Goal: Information Seeking & Learning: Learn about a topic

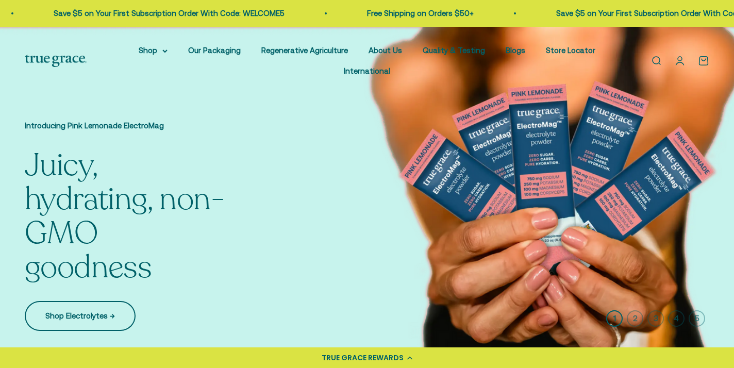
click at [93, 318] on link "Shop Electrolytes →" at bounding box center [80, 316] width 111 height 30
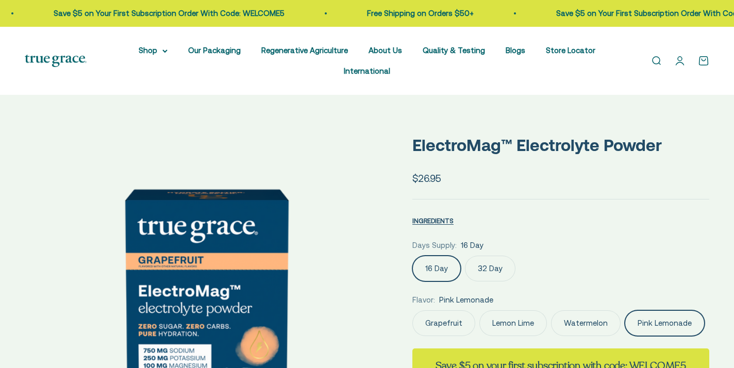
scroll to position [0, 165]
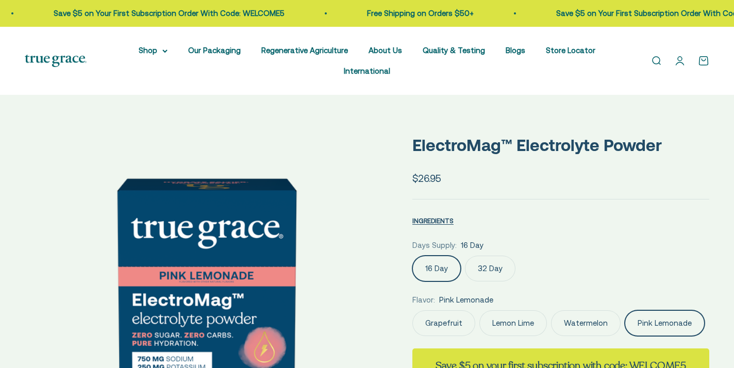
select select "3"
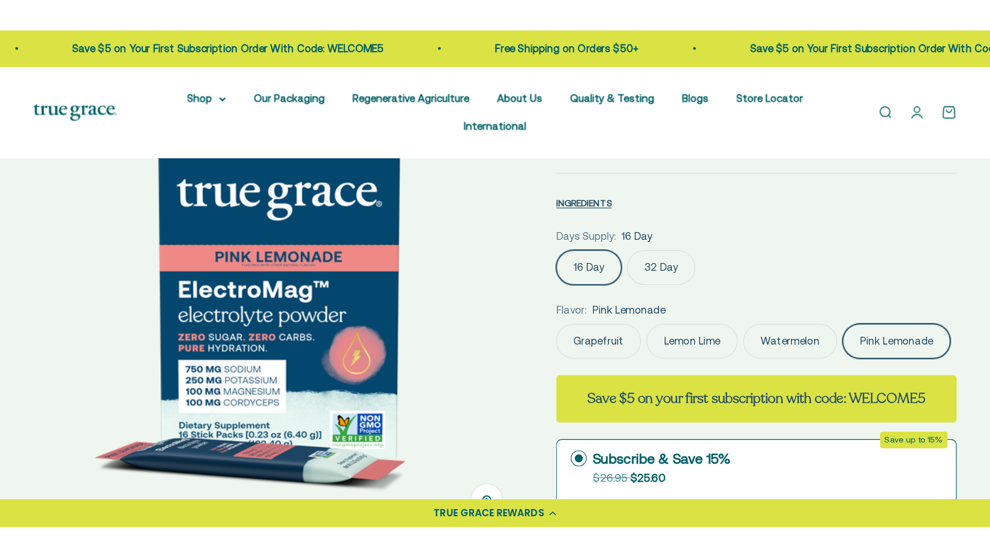
scroll to position [108, 0]
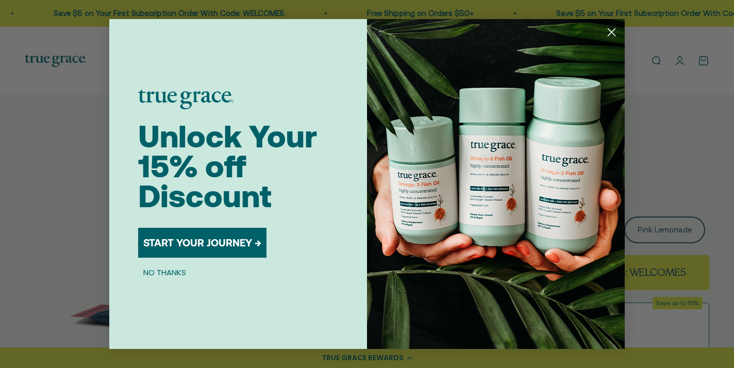
click at [494, 174] on img "POPUP Form" at bounding box center [496, 184] width 258 height 330
click at [613, 35] on circle "Close dialog" at bounding box center [611, 32] width 17 height 17
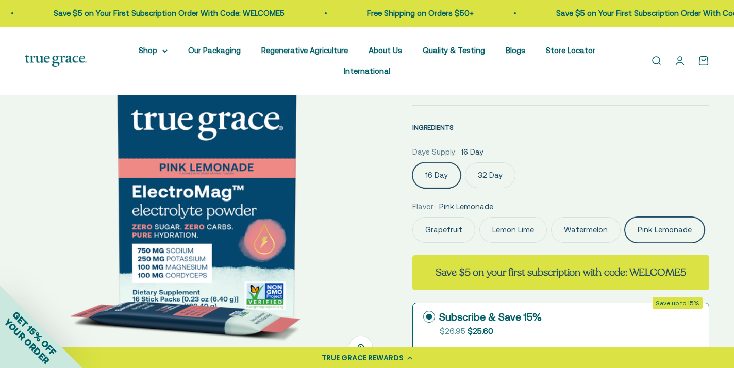
click at [480, 175] on label "32 Day" at bounding box center [490, 175] width 51 height 26
click at [413, 162] on input "32 Day" at bounding box center [412, 162] width 1 height 1
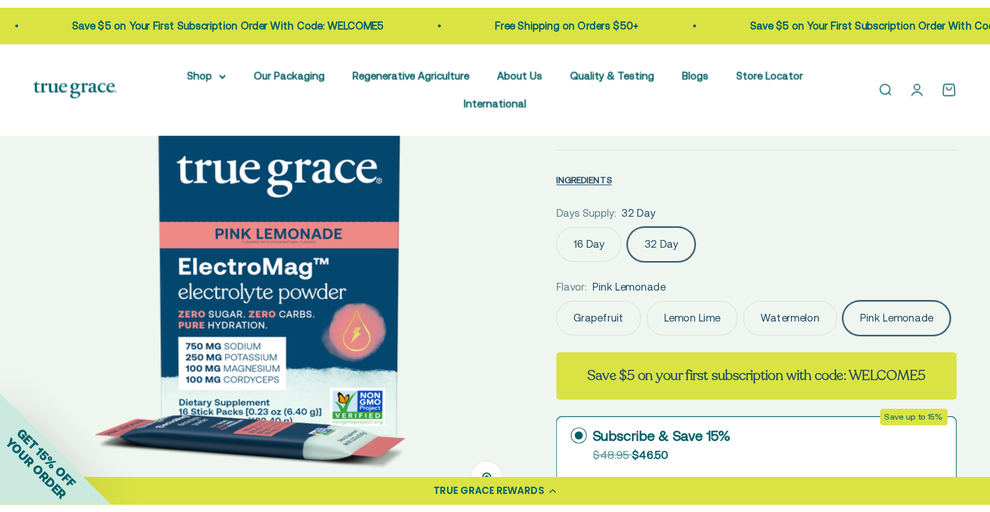
scroll to position [0, 147]
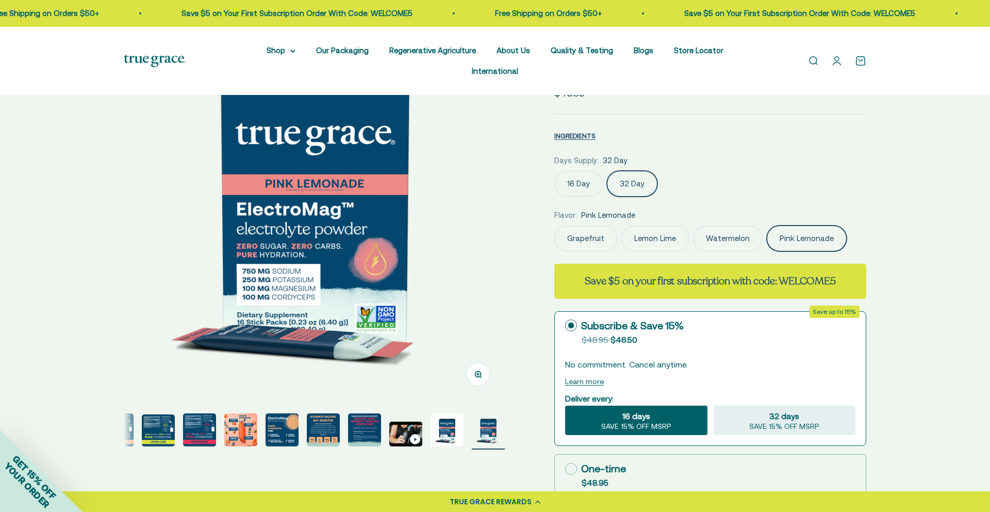
click at [242, 368] on img "Go to item 7" at bounding box center [240, 429] width 33 height 33
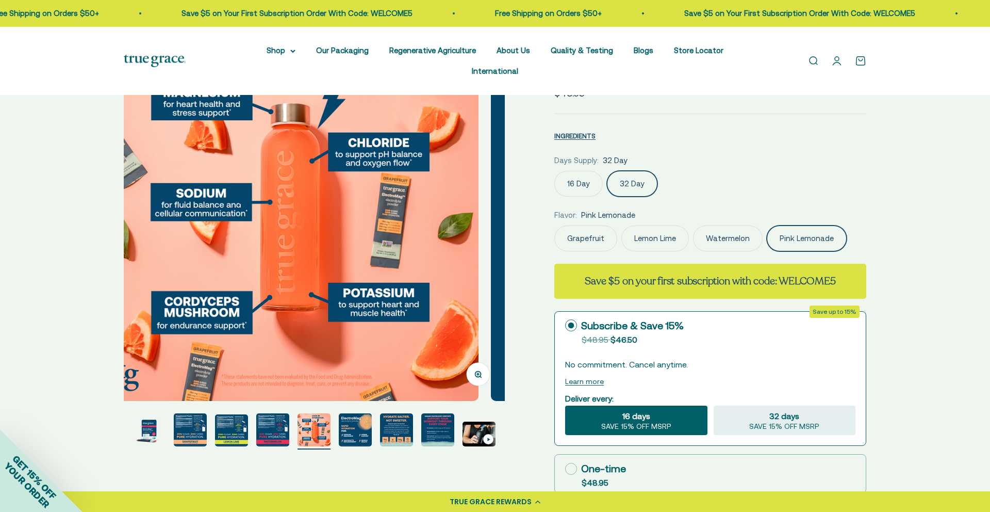
scroll to position [0, 2362]
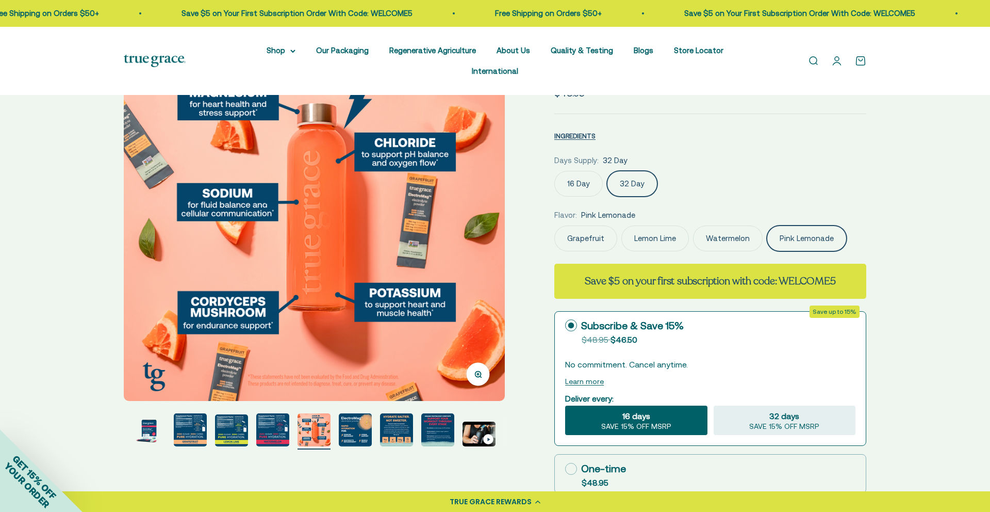
click at [586, 171] on label "16 Day" at bounding box center [578, 184] width 48 height 26
click at [554, 170] on input "16 Day" at bounding box center [554, 170] width 1 height 1
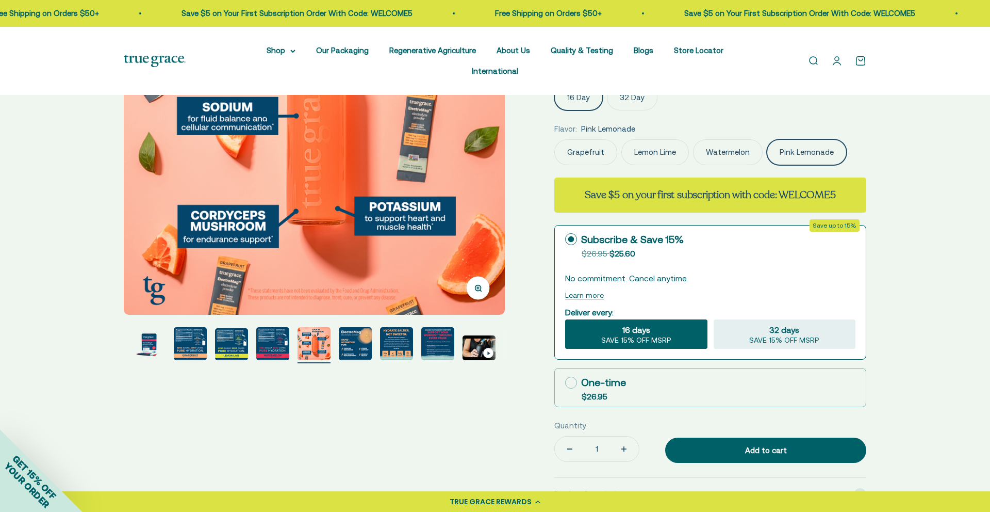
scroll to position [186, 0]
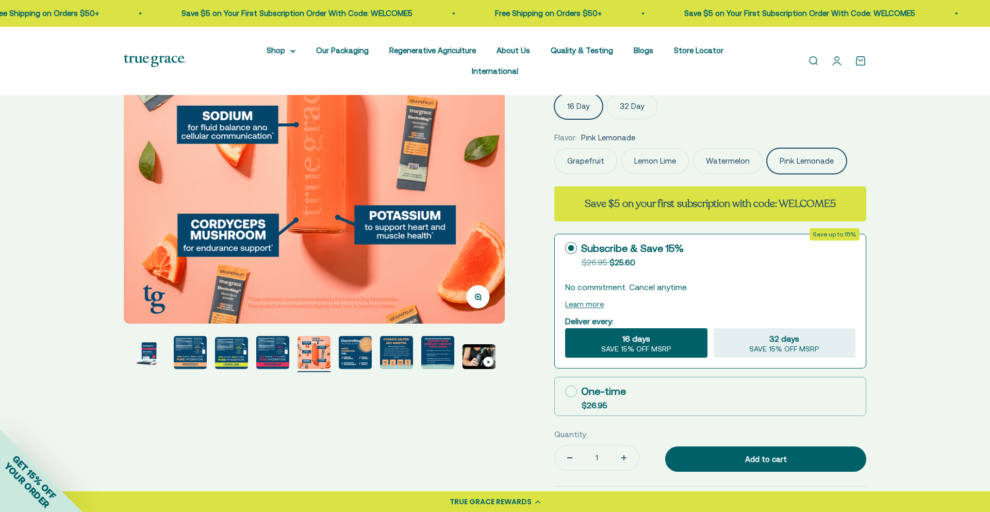
click at [399, 336] on img "Go to item 9" at bounding box center [396, 352] width 33 height 33
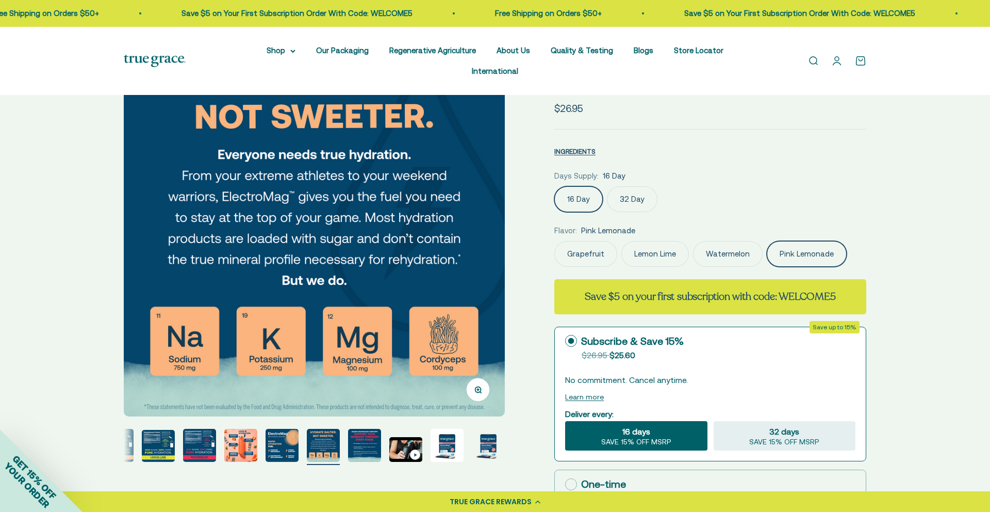
scroll to position [89, 0]
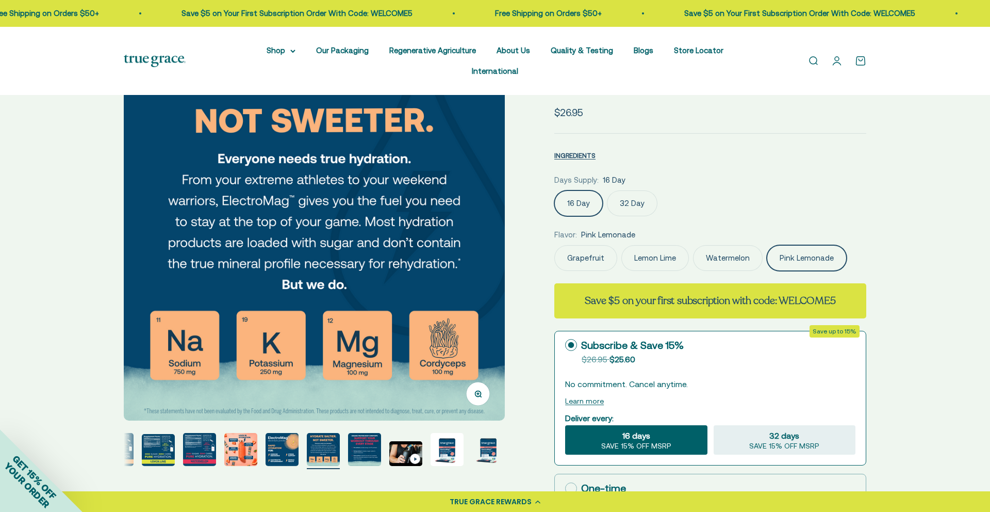
click at [200, 314] on img at bounding box center [314, 229] width 381 height 381
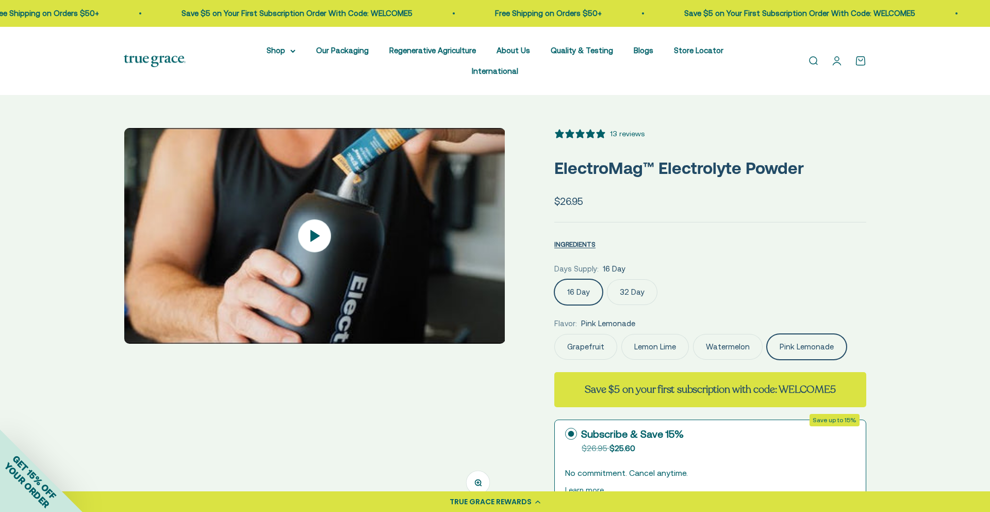
scroll to position [0, 3936]
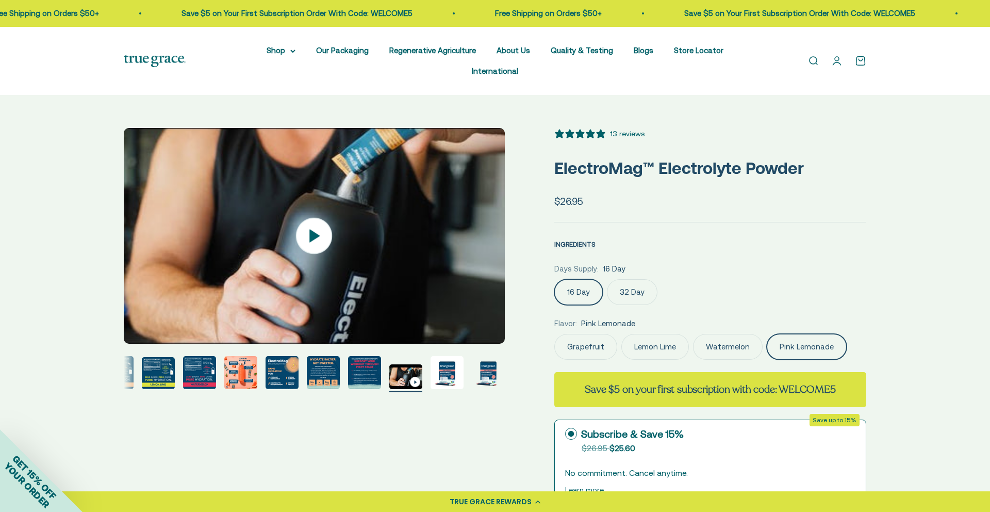
click at [381, 267] on img at bounding box center [314, 236] width 381 height 216
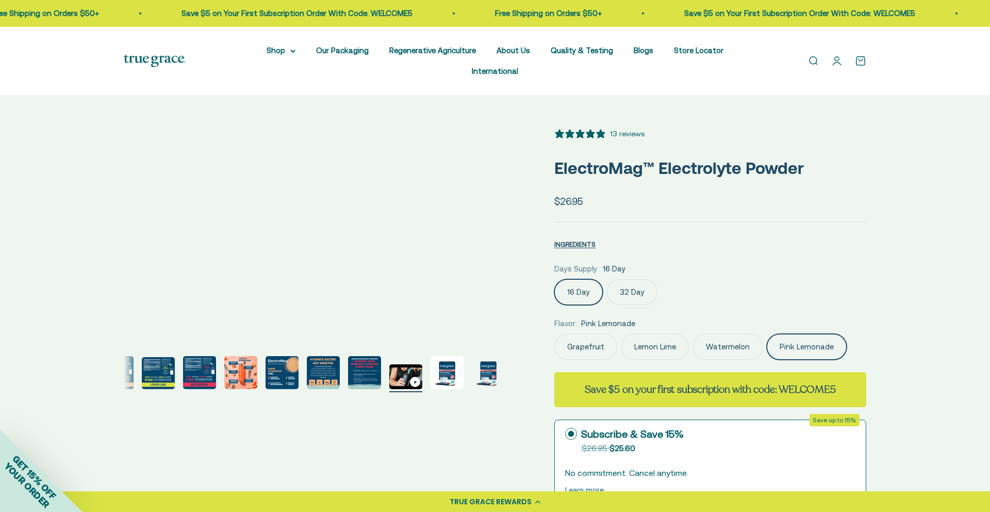
scroll to position [0, 147]
click at [154, 357] on img "Go to item 5" at bounding box center [158, 373] width 33 height 32
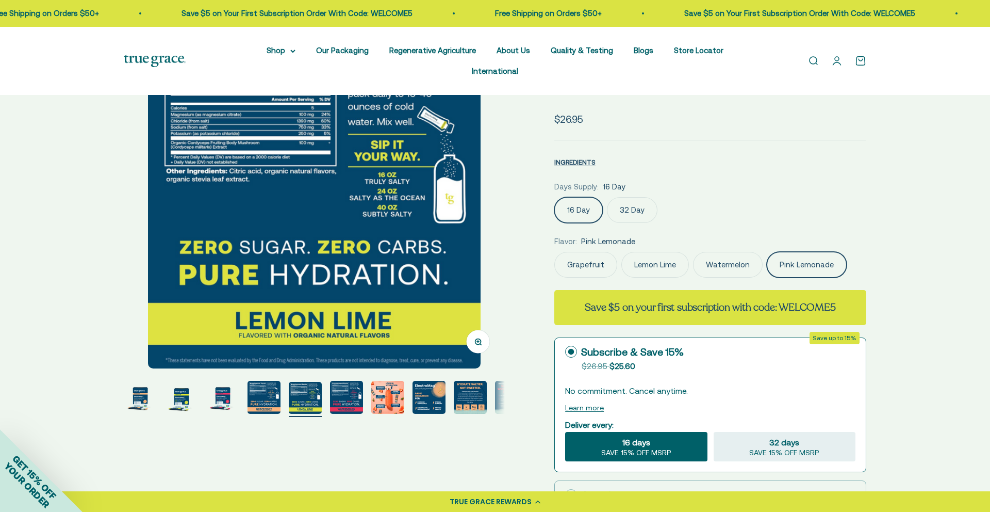
scroll to position [41, 0]
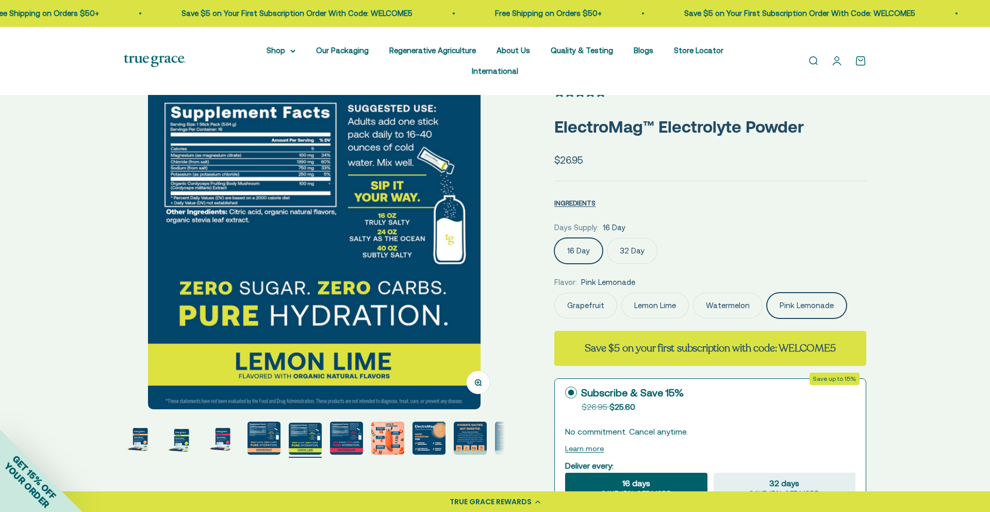
click at [224, 368] on img "Go to item 3" at bounding box center [222, 437] width 33 height 33
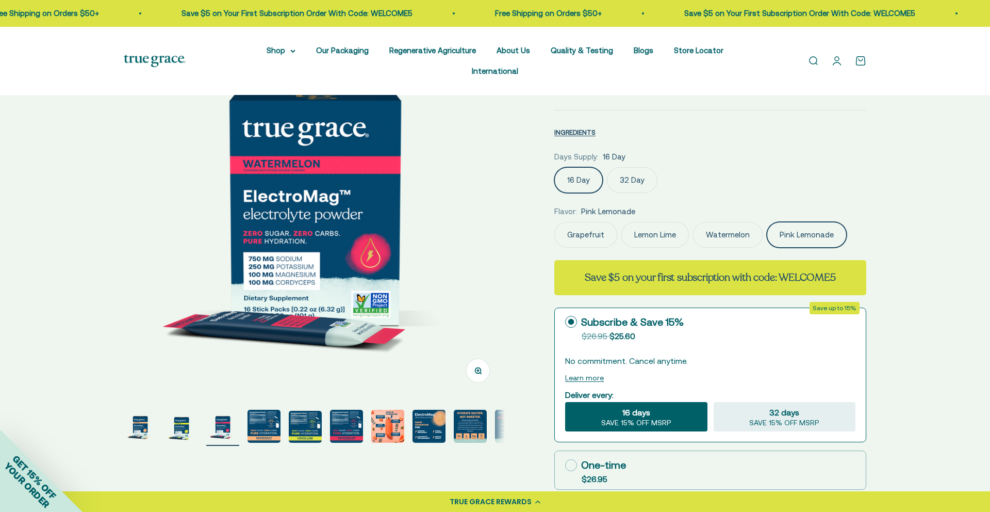
scroll to position [118, 0]
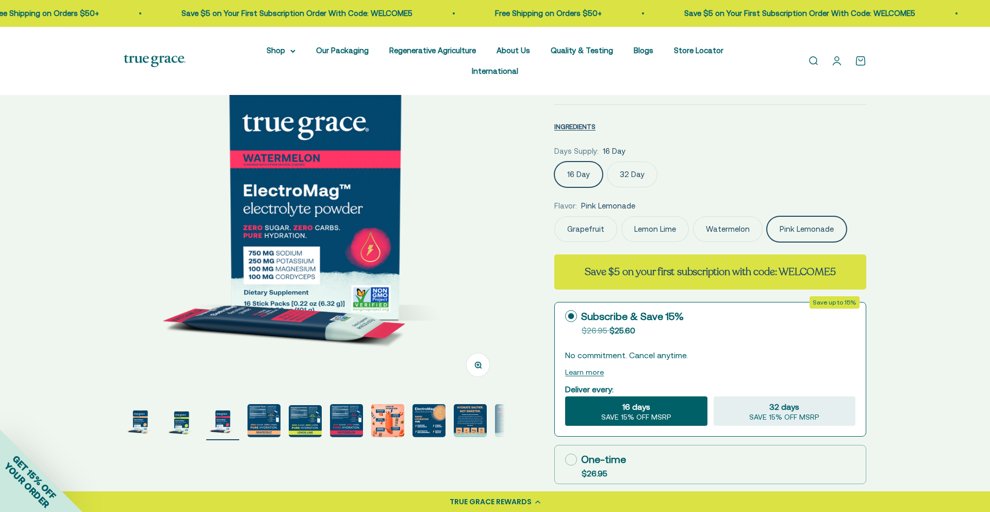
click at [734, 216] on label "Pink Lemonade" at bounding box center [807, 229] width 80 height 26
click at [554, 216] on input "Pink Lemonade" at bounding box center [554, 216] width 1 height 1
click at [640, 161] on label "32 Day" at bounding box center [632, 174] width 51 height 26
click at [554, 161] on input "32 Day" at bounding box center [554, 161] width 1 height 1
click at [582, 161] on label "16 Day" at bounding box center [578, 174] width 48 height 26
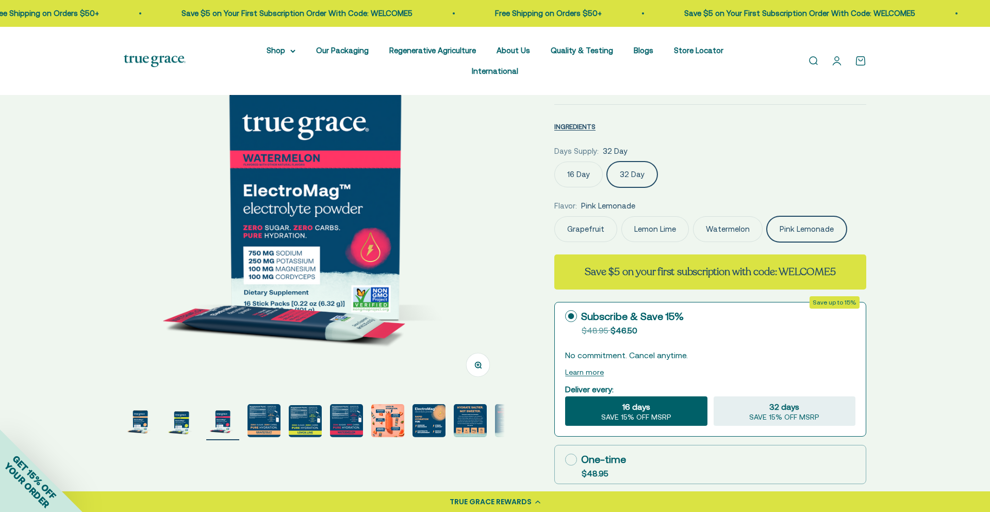
click at [554, 161] on input "16 Day" at bounding box center [554, 161] width 1 height 1
click at [134, 368] on img "Go to item 1" at bounding box center [140, 420] width 33 height 33
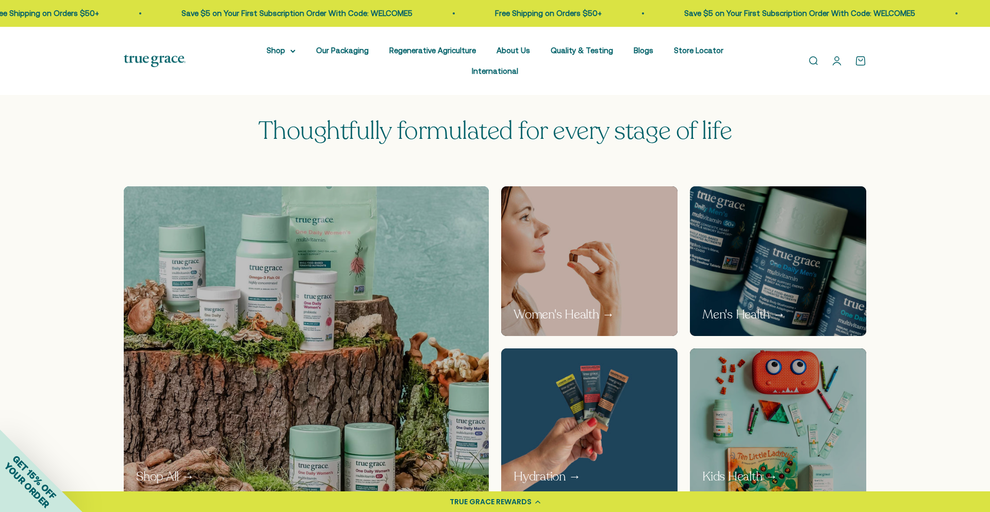
scroll to position [529, 0]
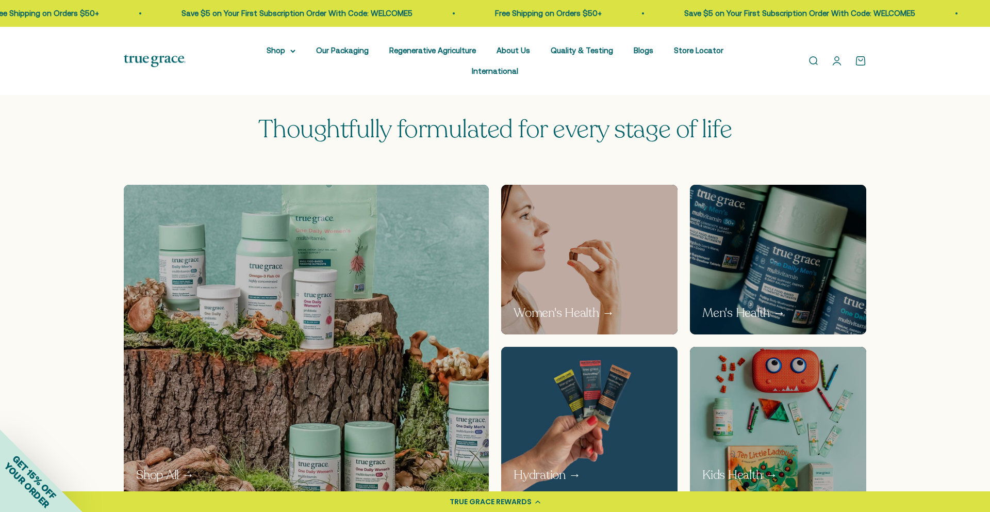
click at [612, 424] on img at bounding box center [589, 421] width 187 height 158
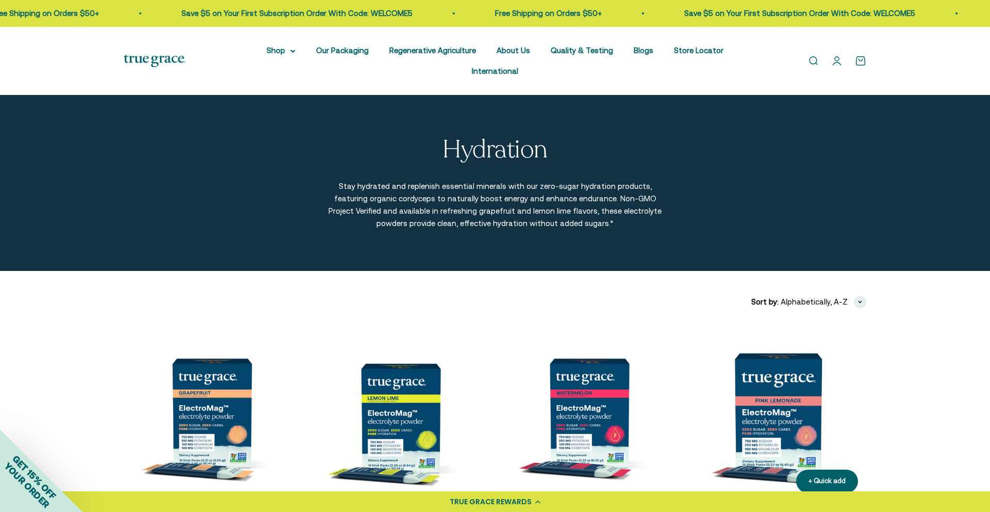
click at [764, 414] on img at bounding box center [778, 412] width 176 height 176
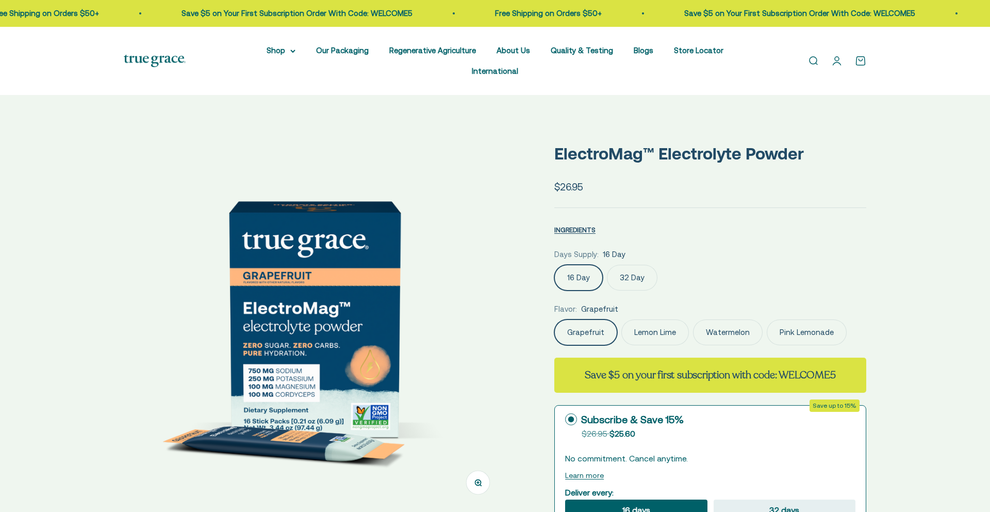
select select "3"
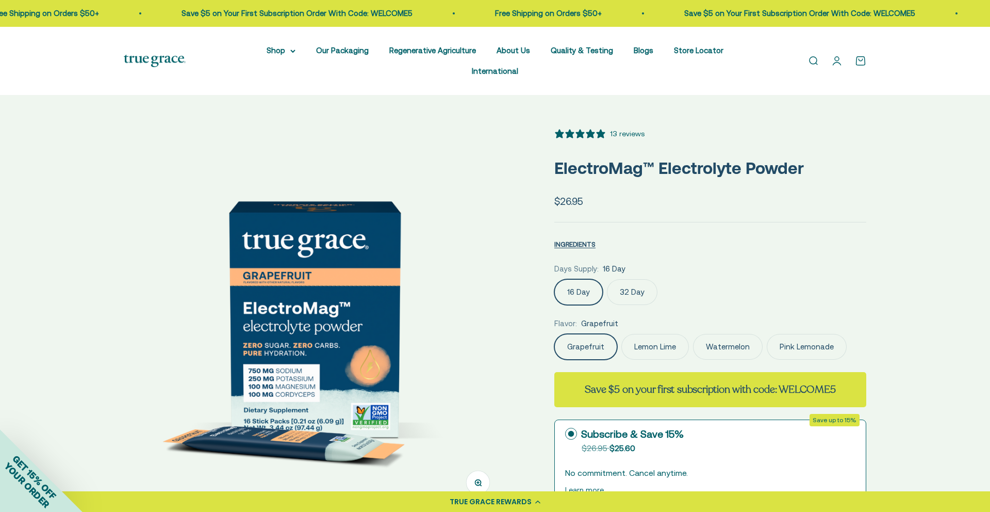
click at [805, 334] on label "Pink Lemonade" at bounding box center [807, 347] width 80 height 26
click at [554, 333] on input "Pink Lemonade" at bounding box center [554, 333] width 1 height 1
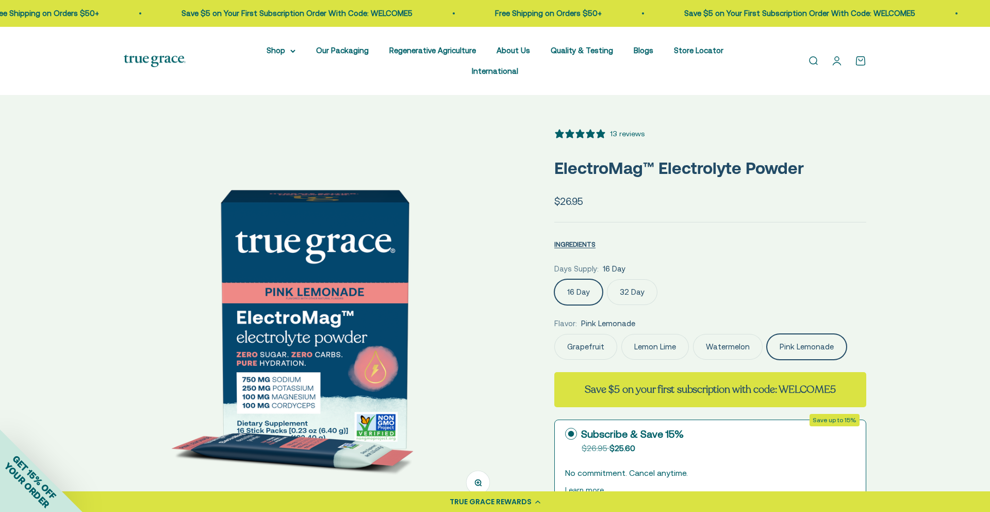
scroll to position [0, 147]
drag, startPoint x: 334, startPoint y: 291, endPoint x: 151, endPoint y: 460, distance: 249.3
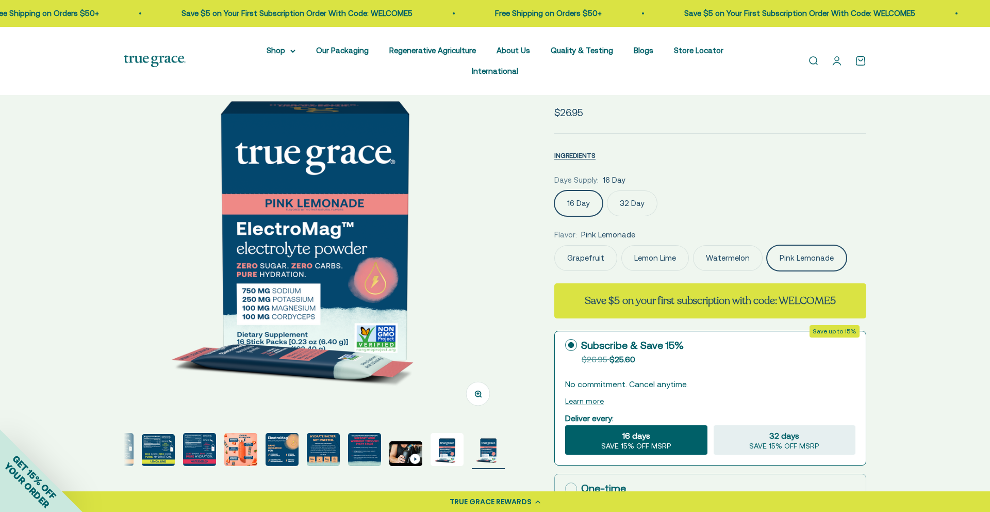
click at [452, 433] on img "Go to item 12" at bounding box center [447, 449] width 33 height 33
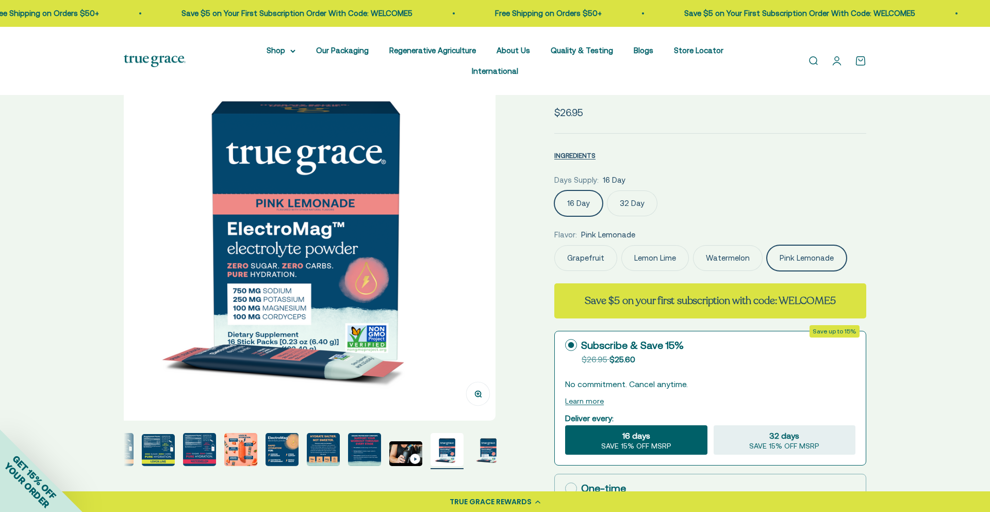
scroll to position [0, 4330]
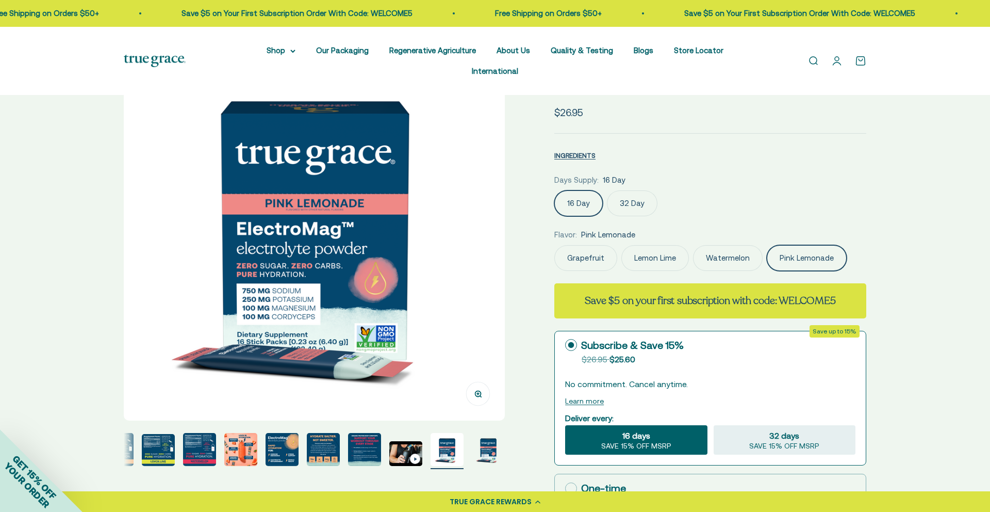
click at [485, 433] on img "Go to item 13" at bounding box center [488, 449] width 33 height 33
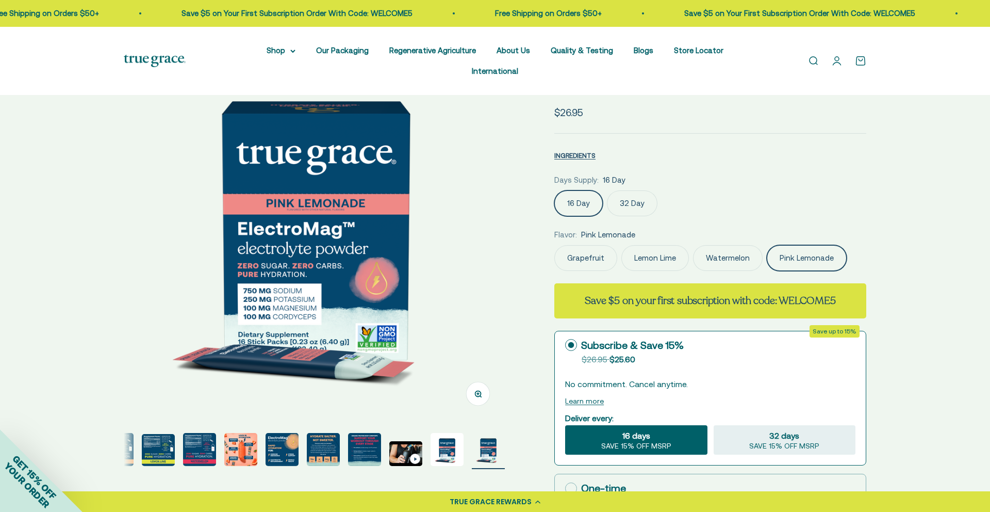
scroll to position [0, 4723]
click at [448, 433] on img "Go to item 12" at bounding box center [447, 449] width 33 height 33
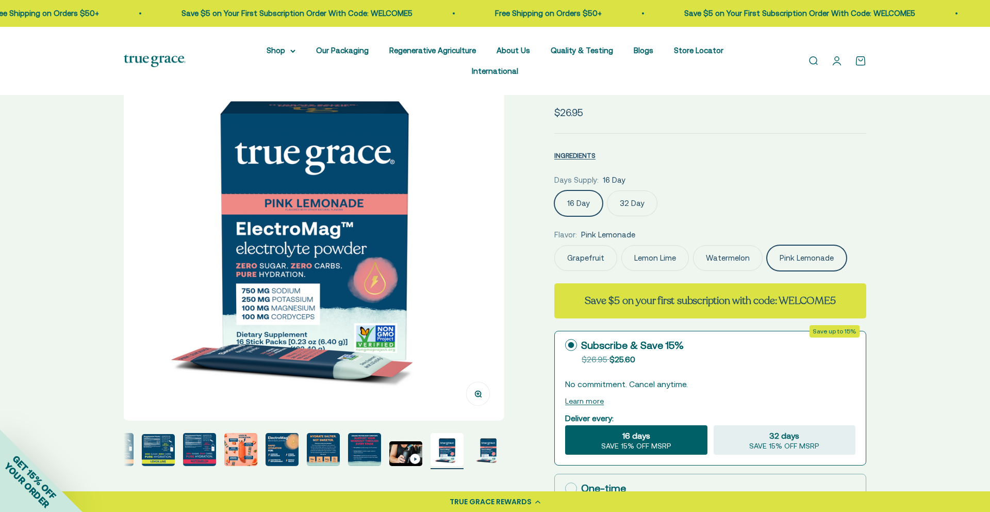
scroll to position [0, 4330]
click at [488, 433] on img "Go to item 13" at bounding box center [488, 449] width 33 height 33
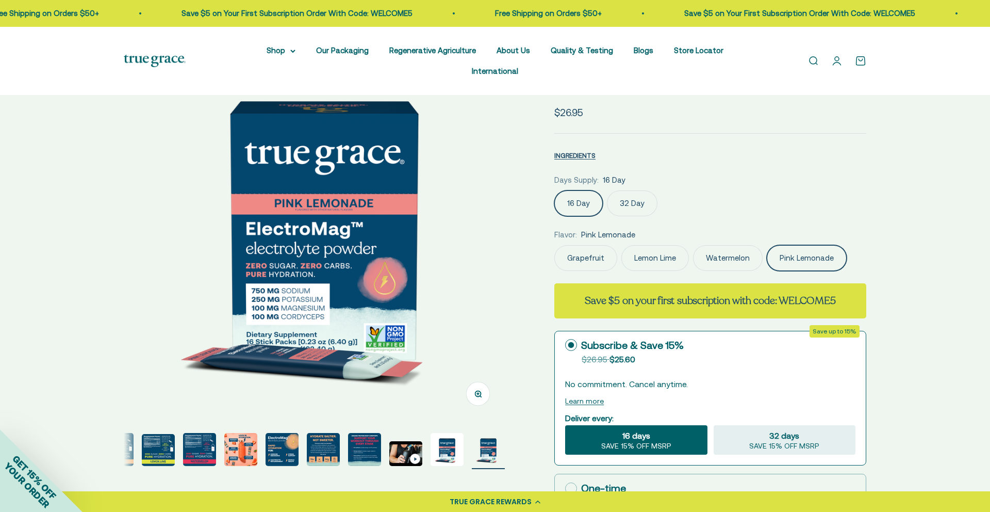
scroll to position [0, 4723]
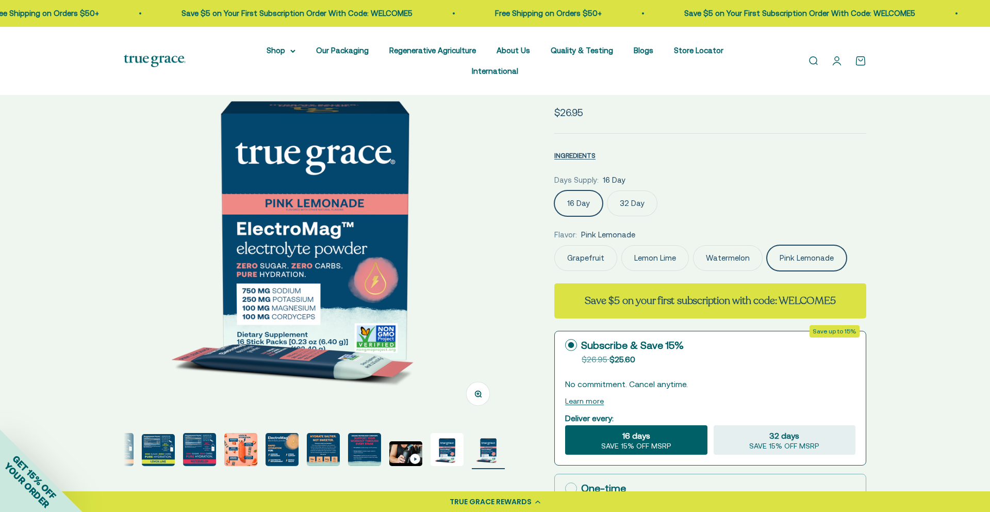
click at [247, 433] on img "Go to item 7" at bounding box center [240, 449] width 33 height 33
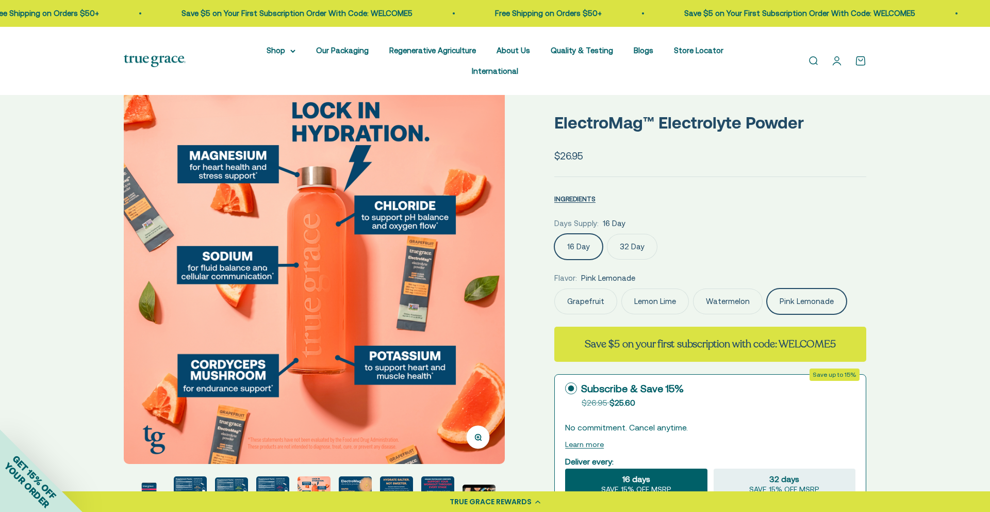
scroll to position [42, 0]
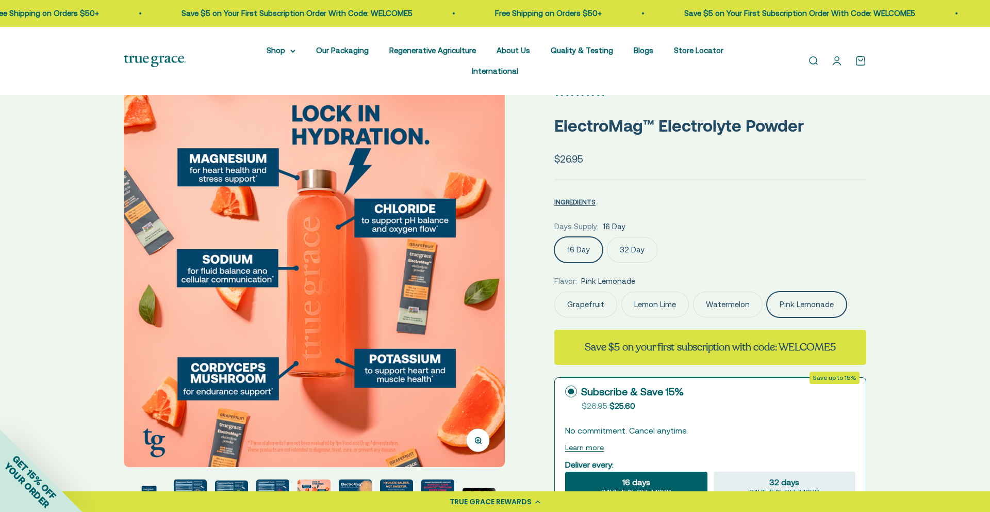
click at [182, 479] on img "Go to item 4" at bounding box center [190, 495] width 33 height 33
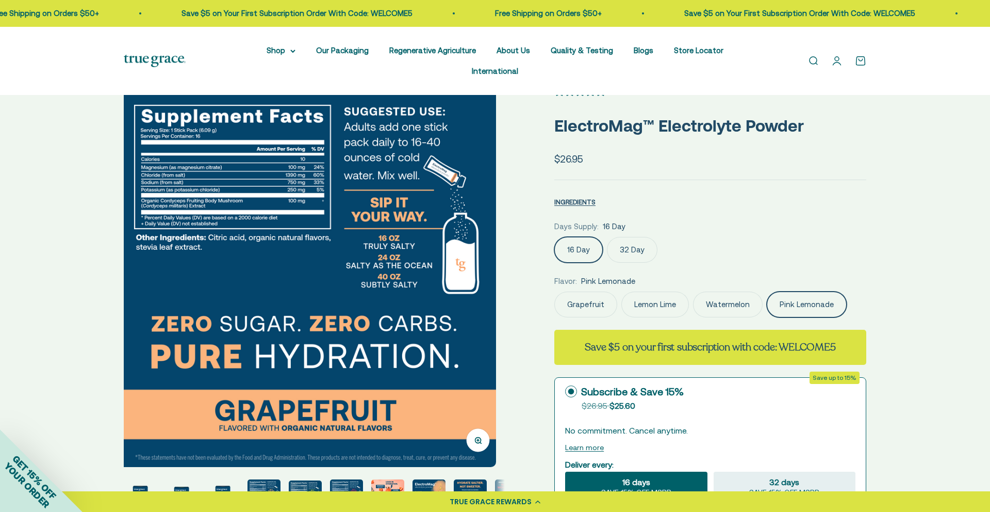
scroll to position [0, 1181]
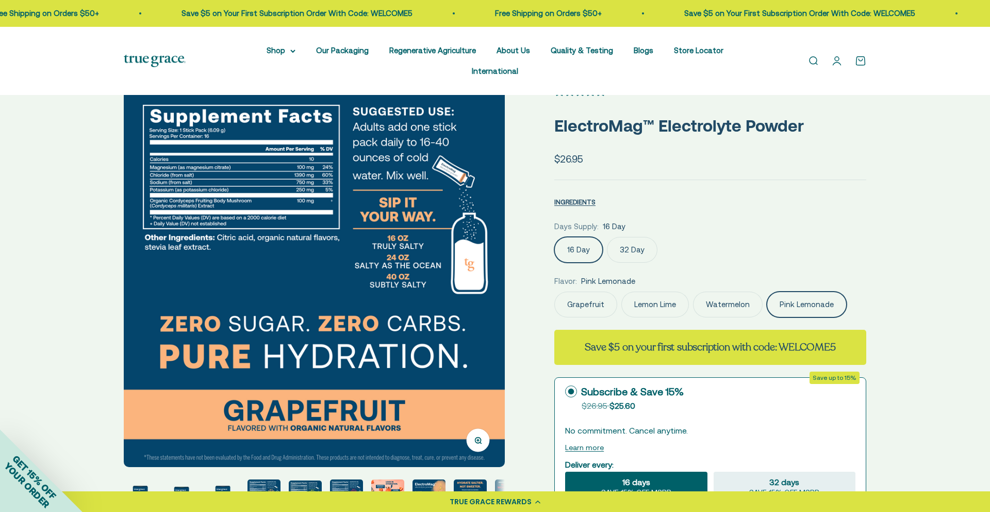
click at [272, 479] on img "Go to item 4" at bounding box center [264, 495] width 33 height 33
click at [274, 479] on img "Go to item 4" at bounding box center [264, 495] width 33 height 33
click at [309, 483] on img "Go to item 5" at bounding box center [305, 496] width 33 height 32
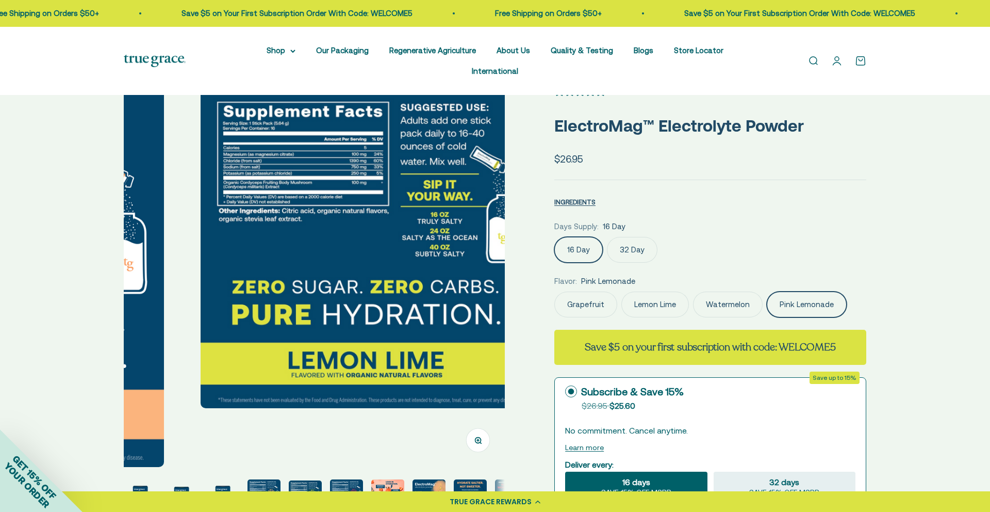
scroll to position [0, 1575]
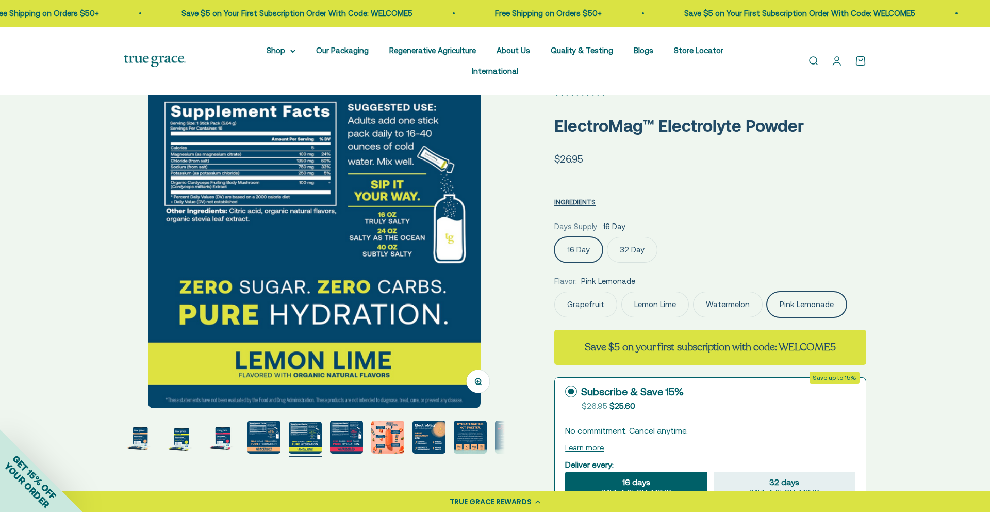
click at [476, 425] on img "Go to item 9" at bounding box center [470, 436] width 33 height 33
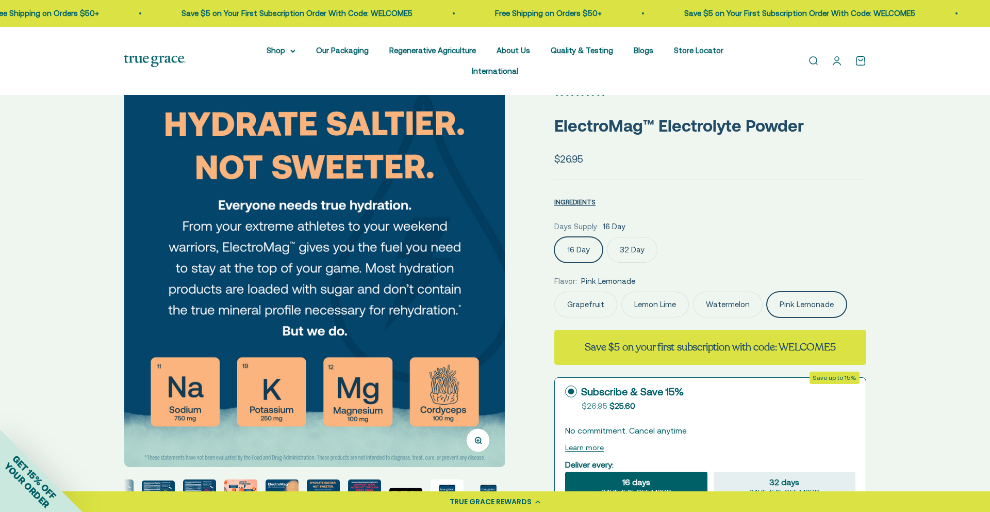
scroll to position [0, 3149]
click at [368, 479] on img "Go to item 10" at bounding box center [364, 495] width 33 height 33
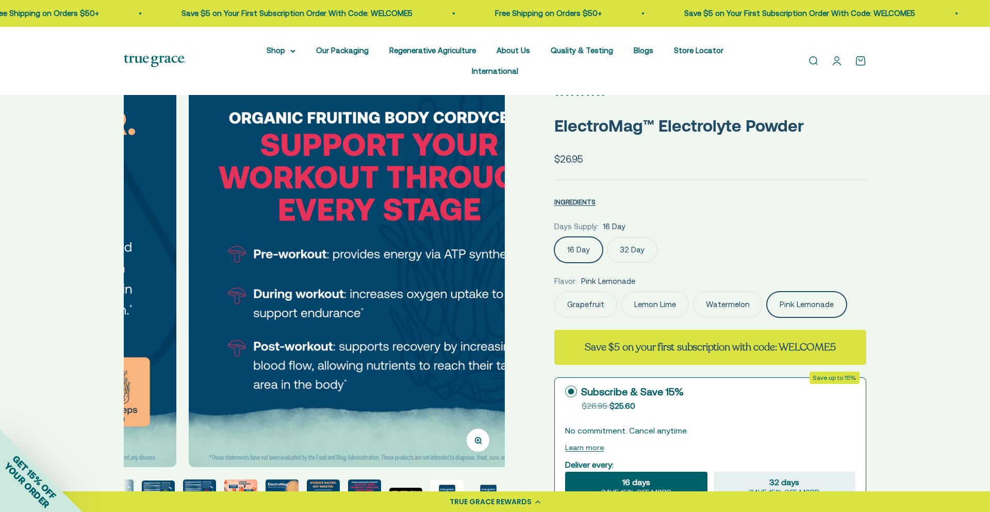
scroll to position [0, 3543]
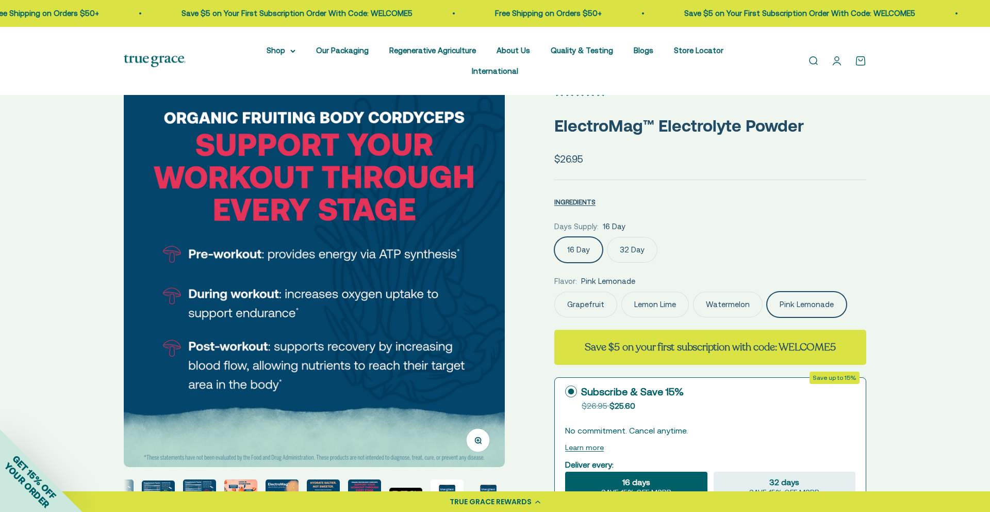
click at [279, 479] on img "Go to item 8" at bounding box center [282, 495] width 33 height 33
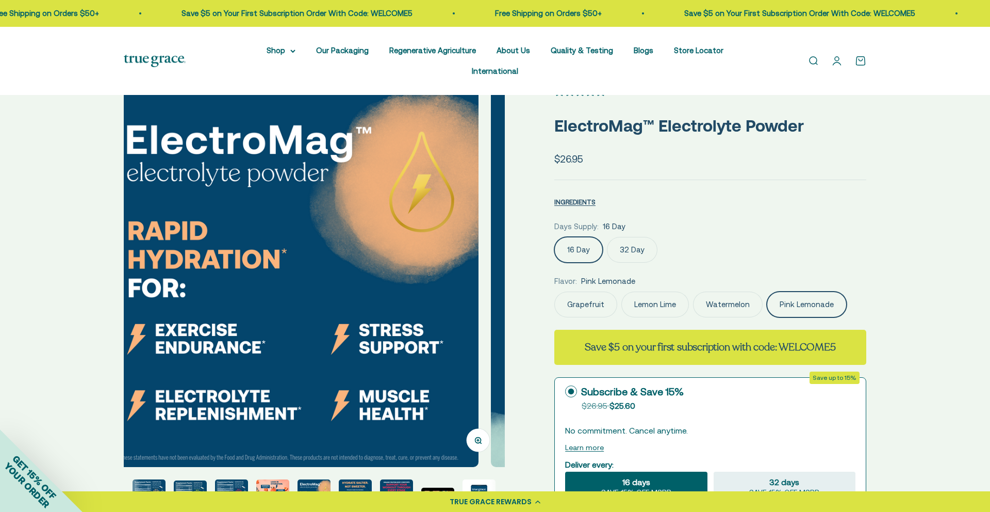
scroll to position [0, 2755]
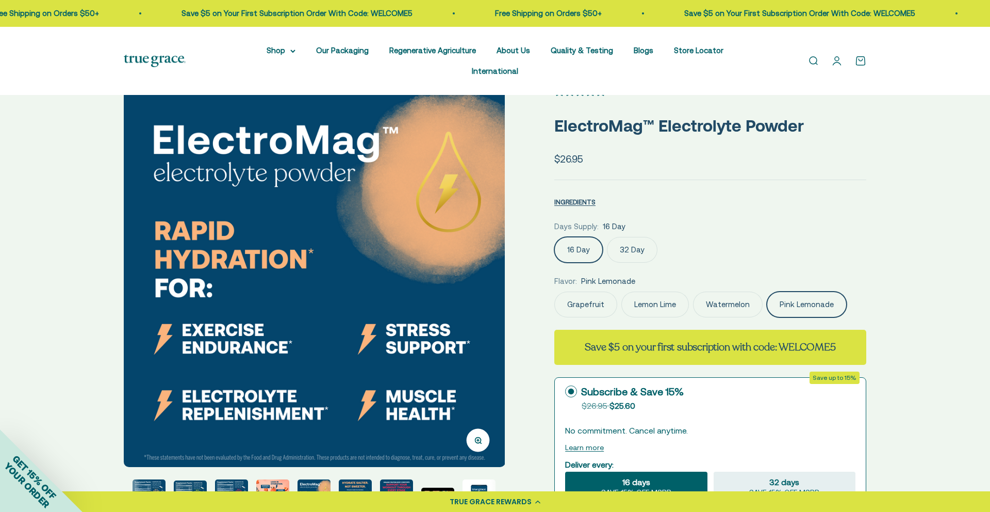
click at [361, 479] on img "Go to item 9" at bounding box center [355, 495] width 33 height 33
click at [361, 479] on page-dots at bounding box center [314, 497] width 381 height 36
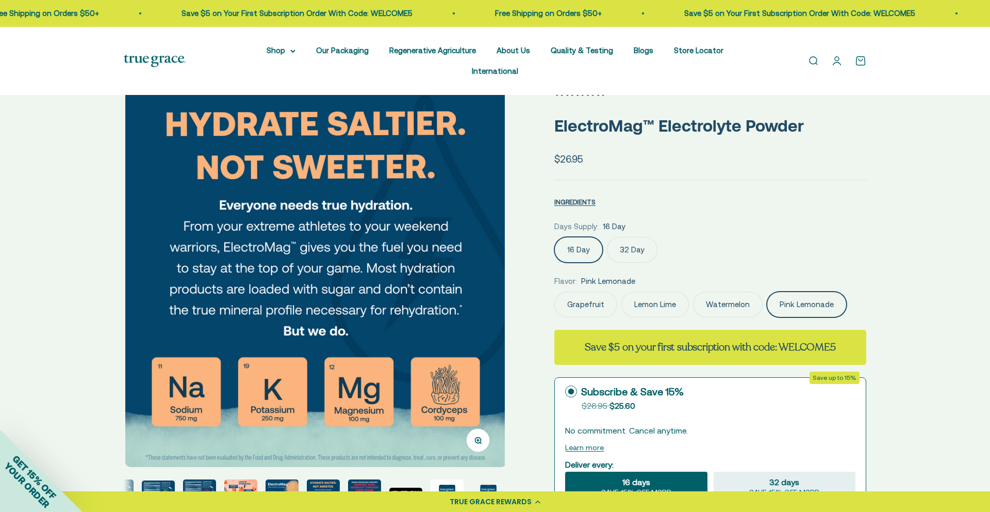
scroll to position [0, 3149]
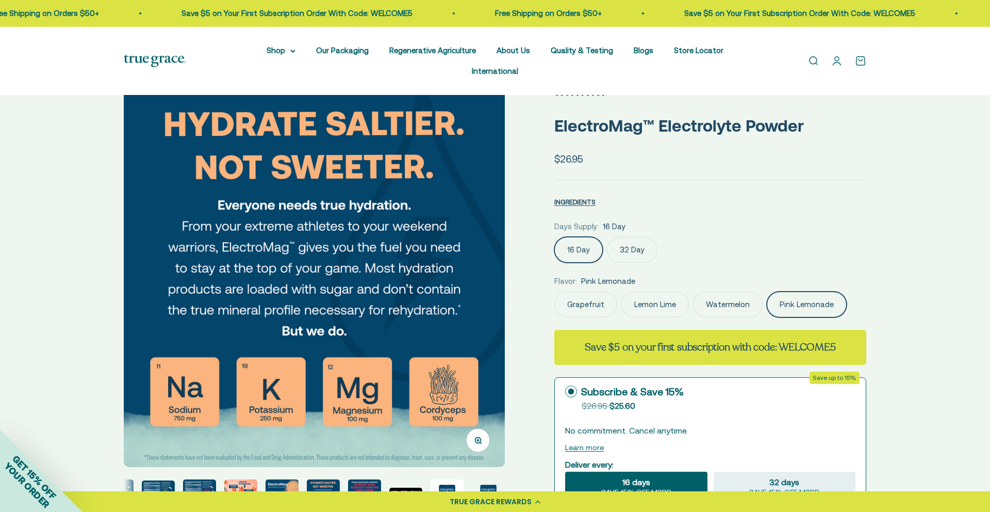
click at [358, 479] on img "Go to item 10" at bounding box center [364, 495] width 33 height 33
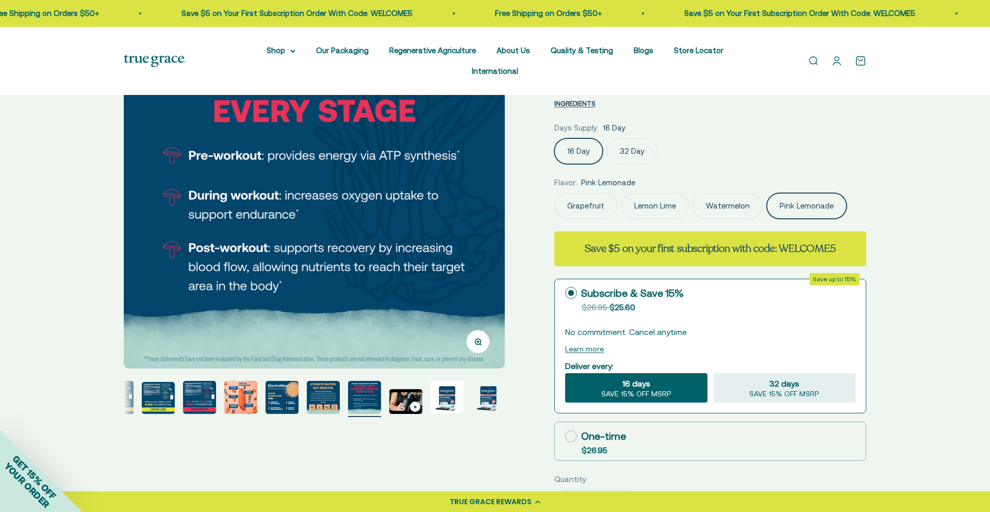
scroll to position [0, 0]
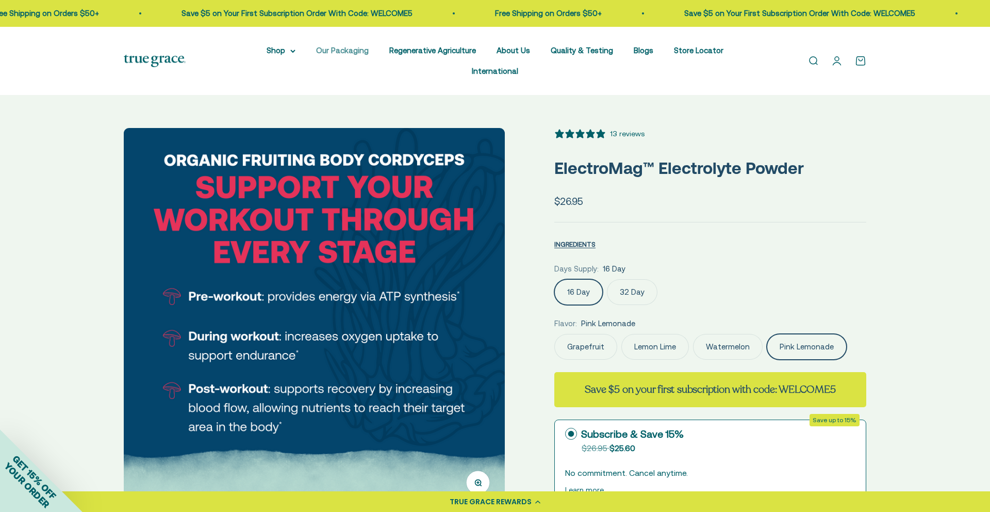
click at [316, 50] on link "Our Packaging" at bounding box center [342, 50] width 53 height 9
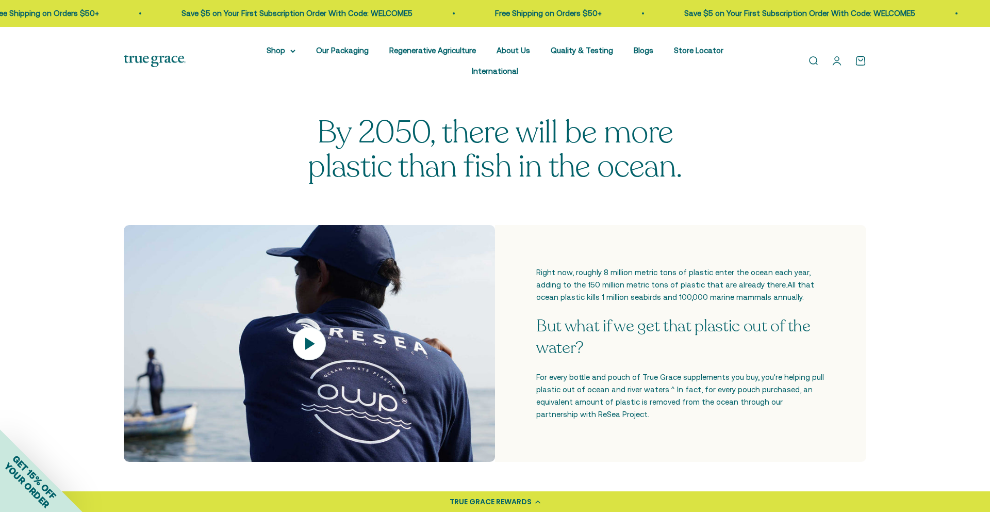
scroll to position [304, 0]
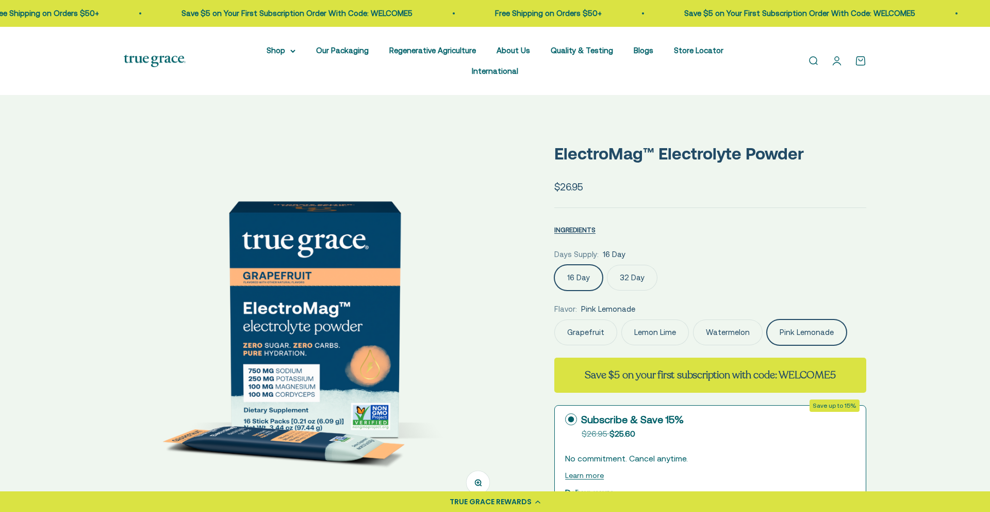
scroll to position [0, 147]
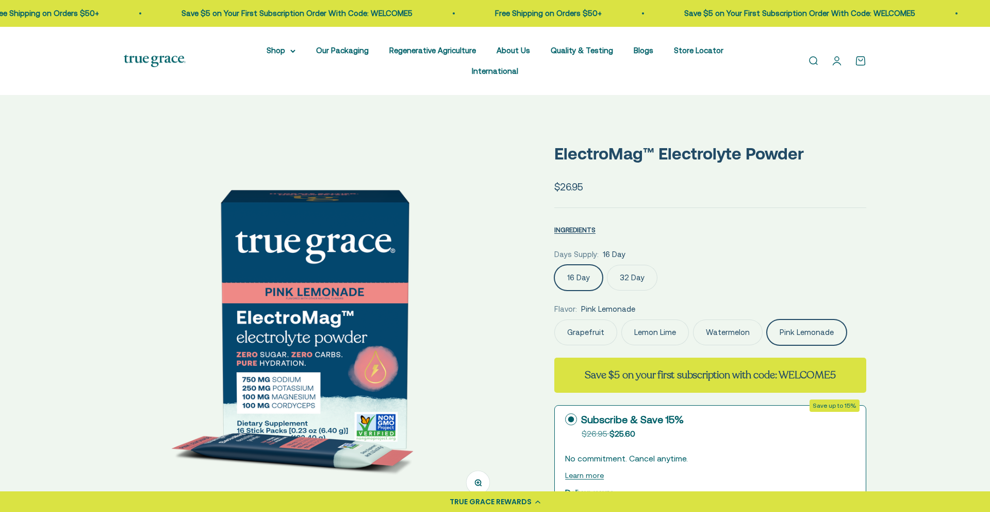
select select "3"
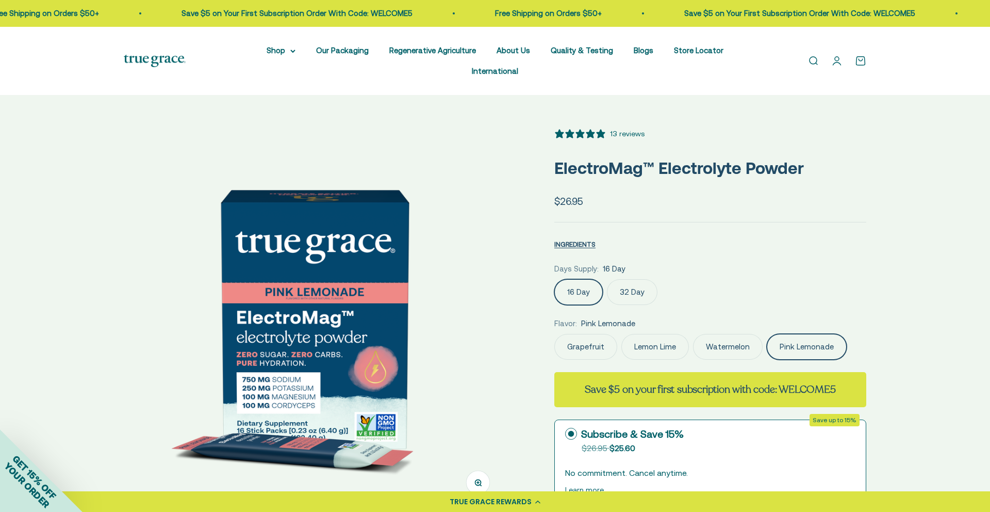
scroll to position [0, 0]
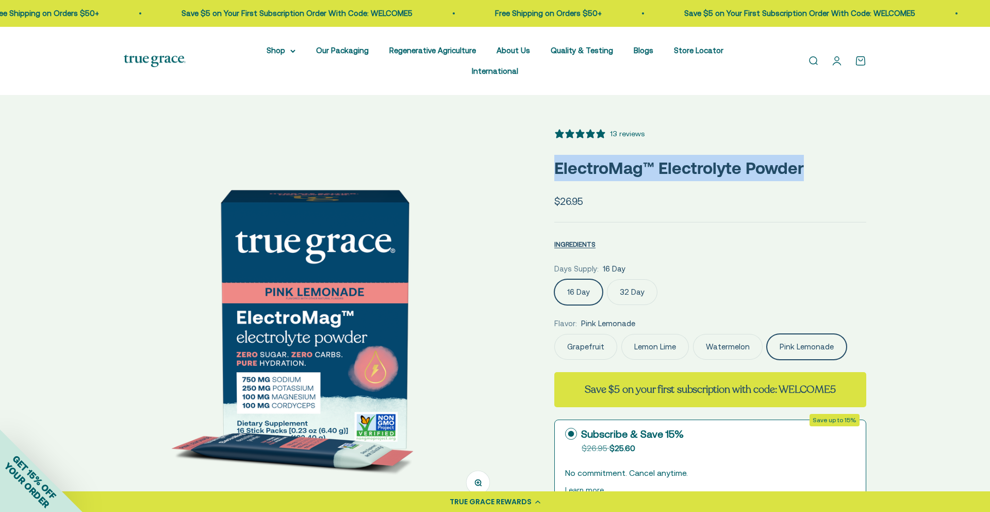
drag, startPoint x: 803, startPoint y: 154, endPoint x: 550, endPoint y: 149, distance: 252.8
click at [550, 149] on div "Zoom Go to item 1 Go to item 2 Go to item 3 Go to item 4 Go to item 5 Go to ite…" at bounding box center [495, 515] width 743 height 774
copy p "ElectroMag™ Electrolyte Powder"
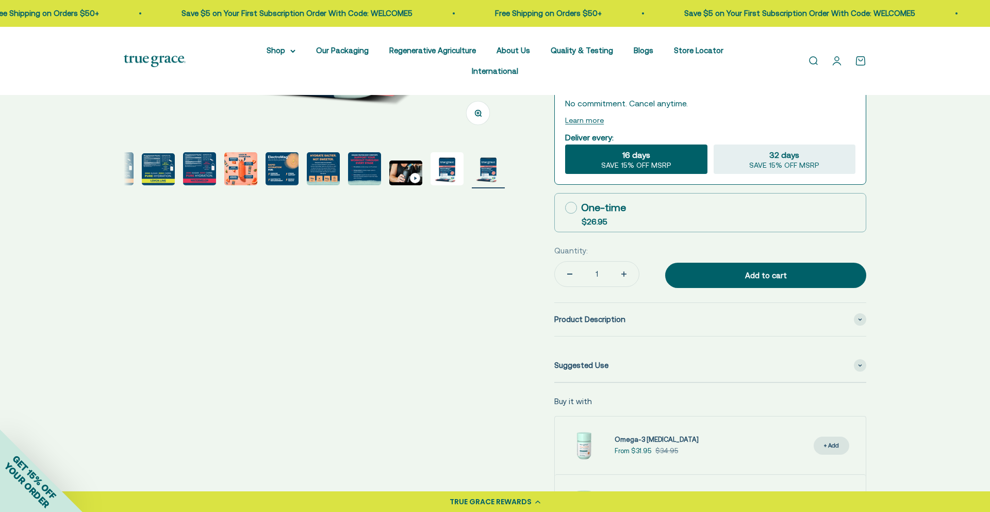
scroll to position [371, 0]
